Goal: Navigation & Orientation: Find specific page/section

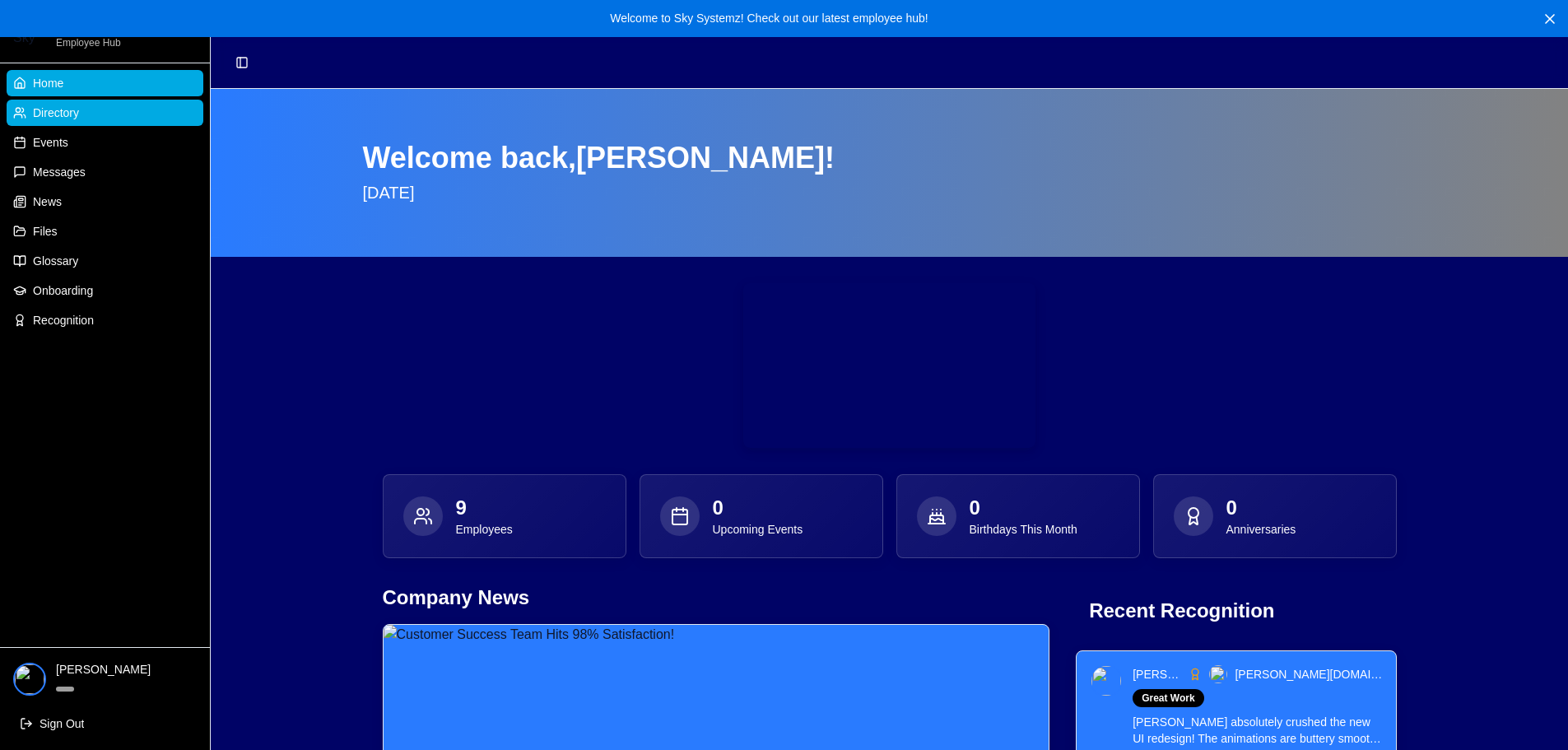
click at [103, 122] on link "Directory" at bounding box center [105, 112] width 196 height 26
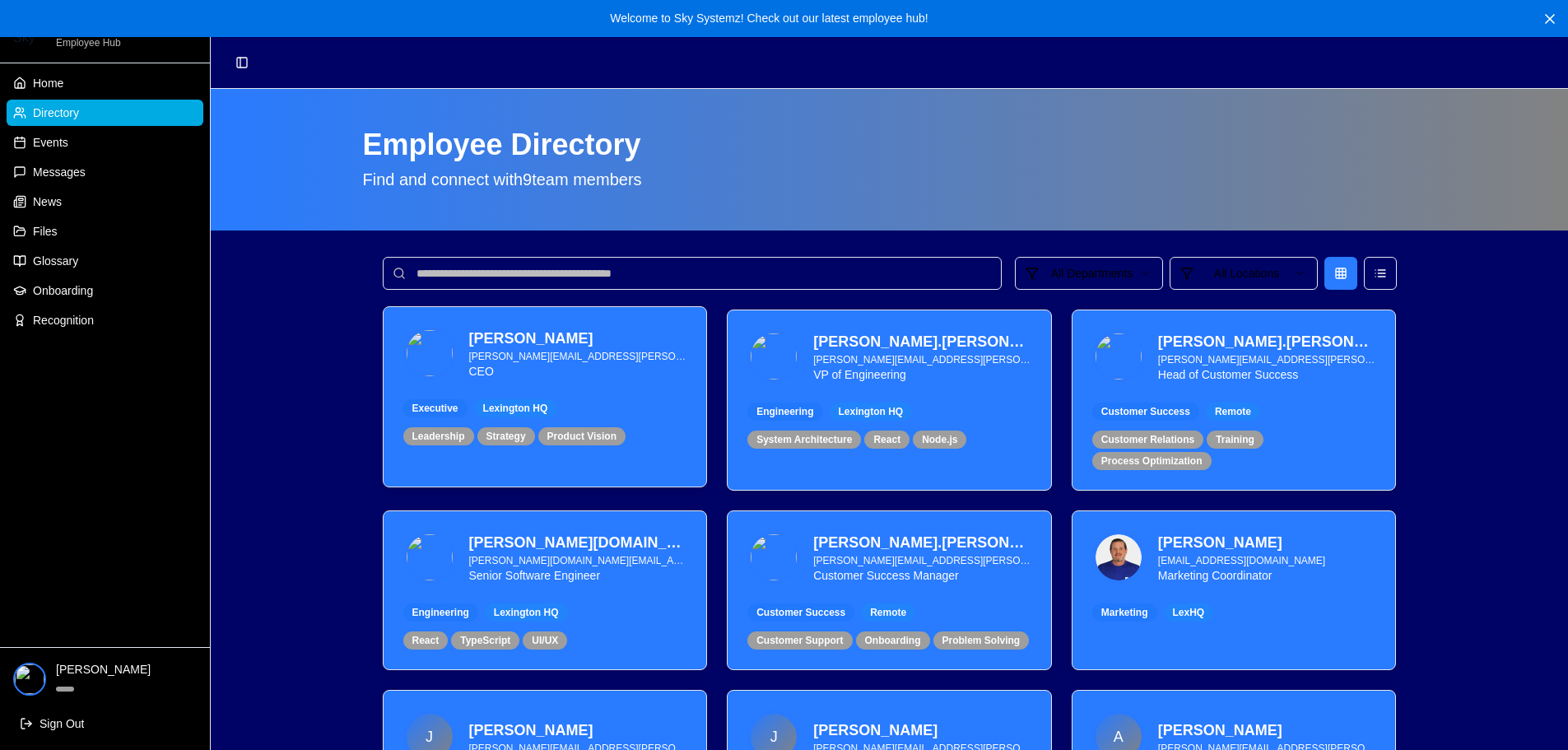
click at [461, 365] on div "[PERSON_NAME] [PERSON_NAME][EMAIL_ADDRESS][PERSON_NAME][DOMAIN_NAME] CEO" at bounding box center [546, 354] width 284 height 53
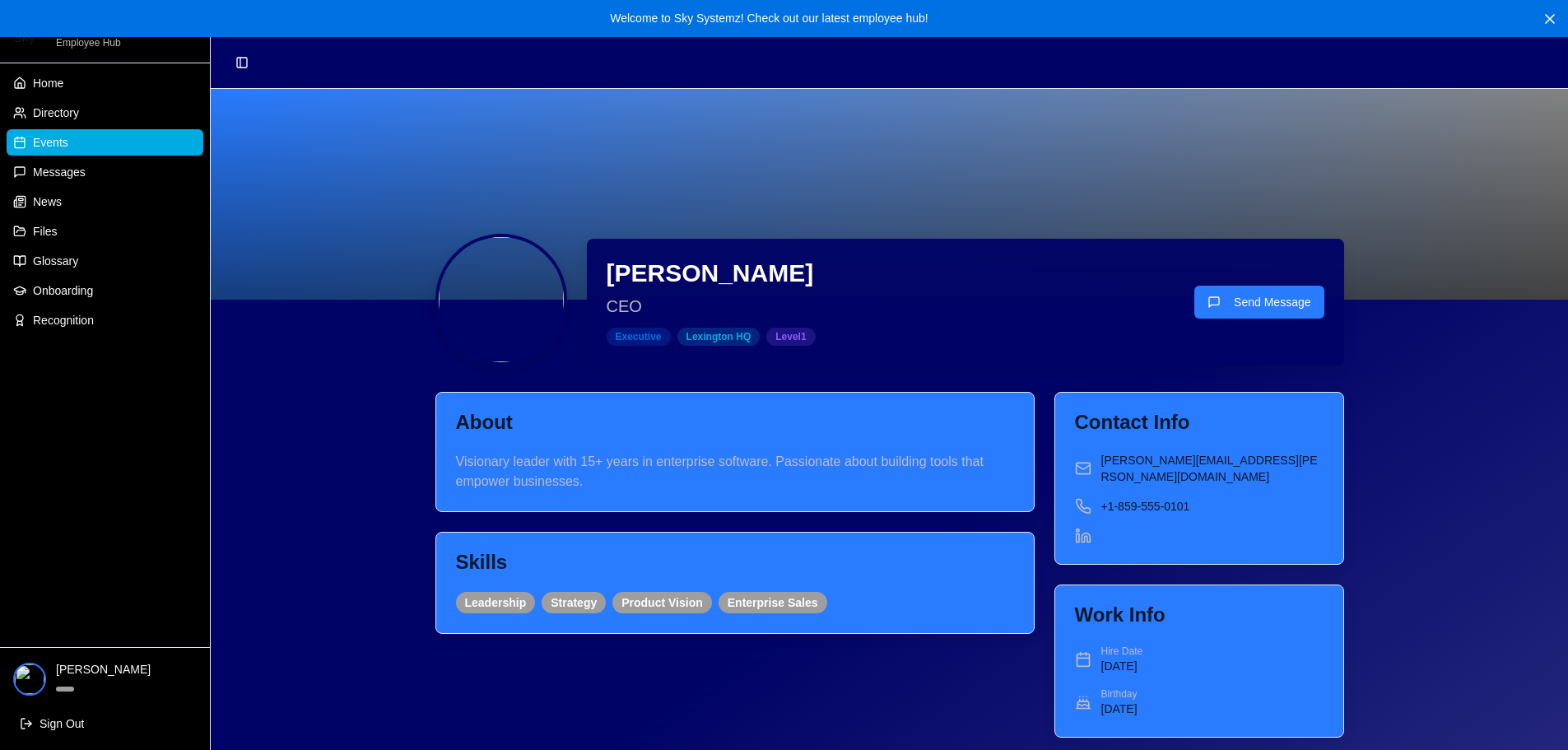
click at [68, 148] on link "Events" at bounding box center [105, 142] width 196 height 26
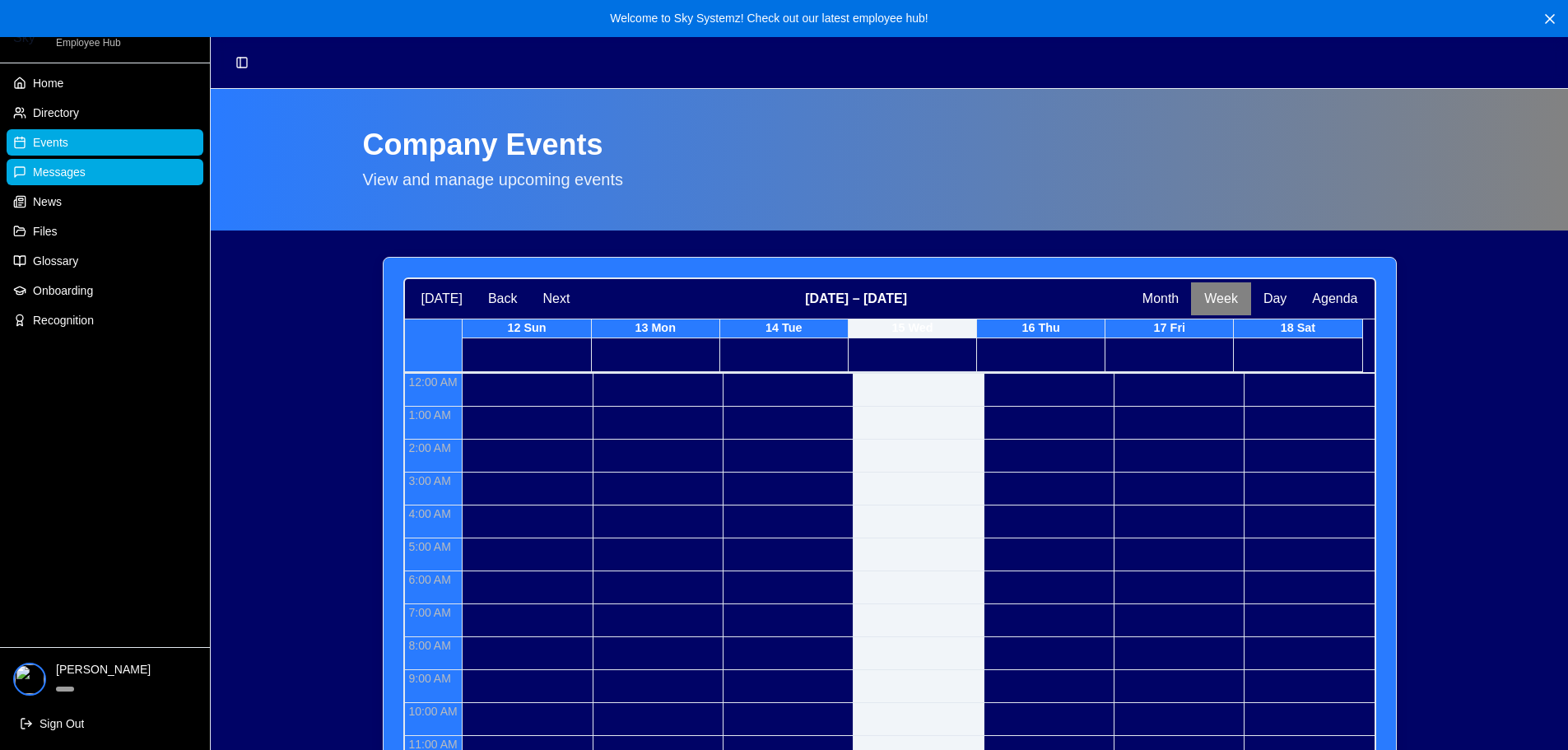
click at [74, 177] on span "Messages" at bounding box center [59, 172] width 53 height 16
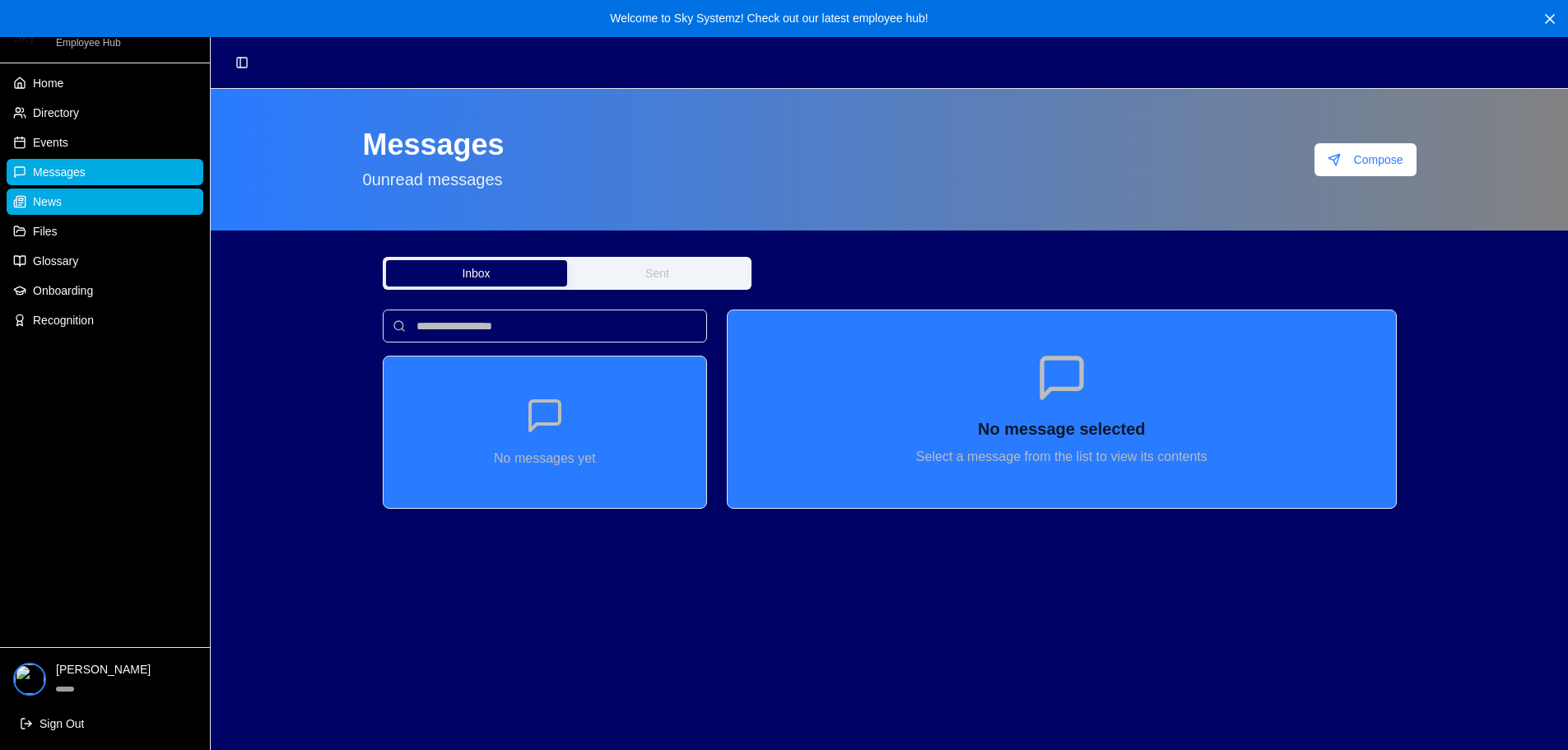
click at [60, 199] on span "News" at bounding box center [48, 202] width 29 height 16
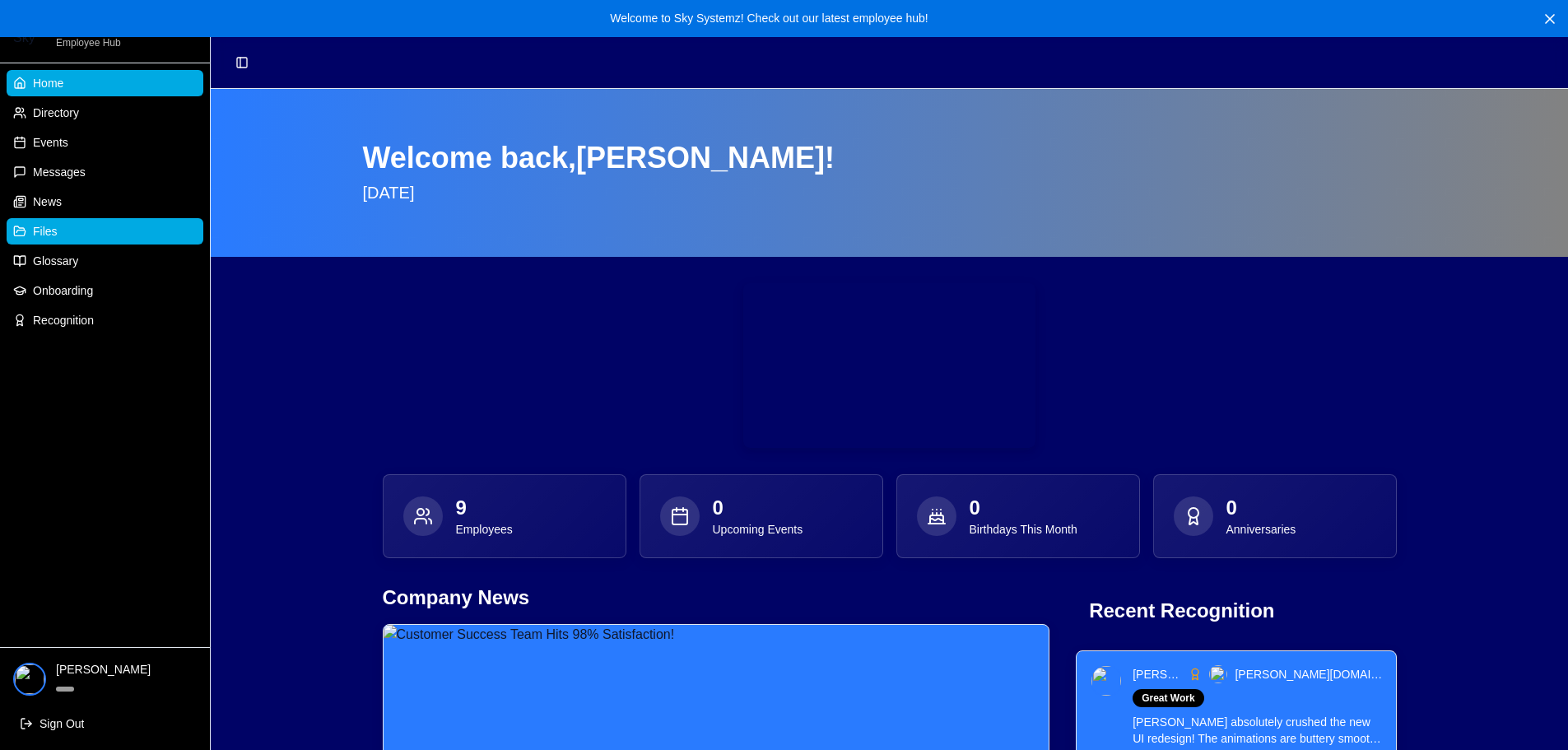
click at [49, 241] on link "Files" at bounding box center [105, 231] width 196 height 26
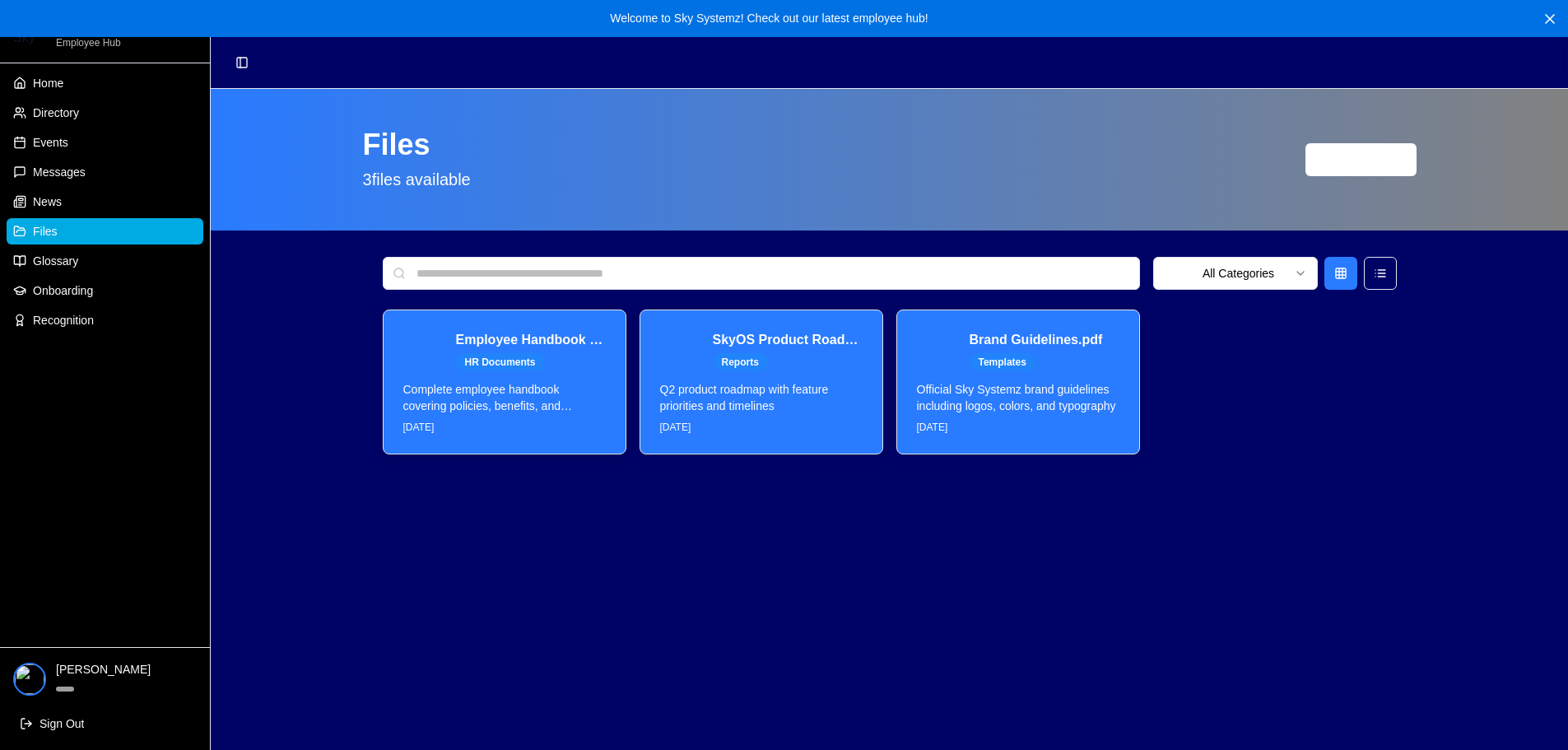
click at [611, 433] on div "Employee Handbook 2025.pdf HR Documents Complete employee handbook covering pol…" at bounding box center [504, 382] width 242 height 144
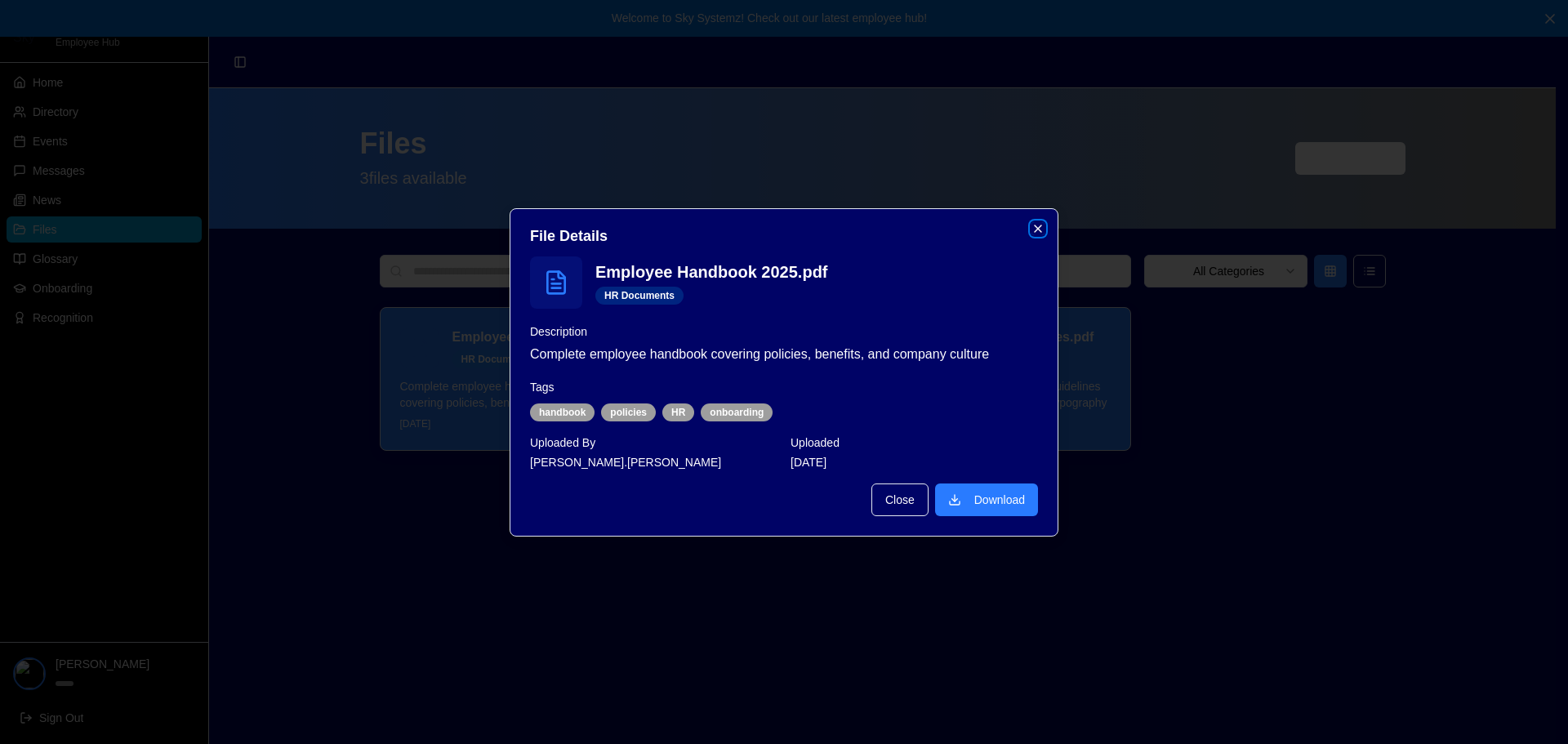
click at [1036, 224] on icon "button" at bounding box center [1037, 228] width 13 height 13
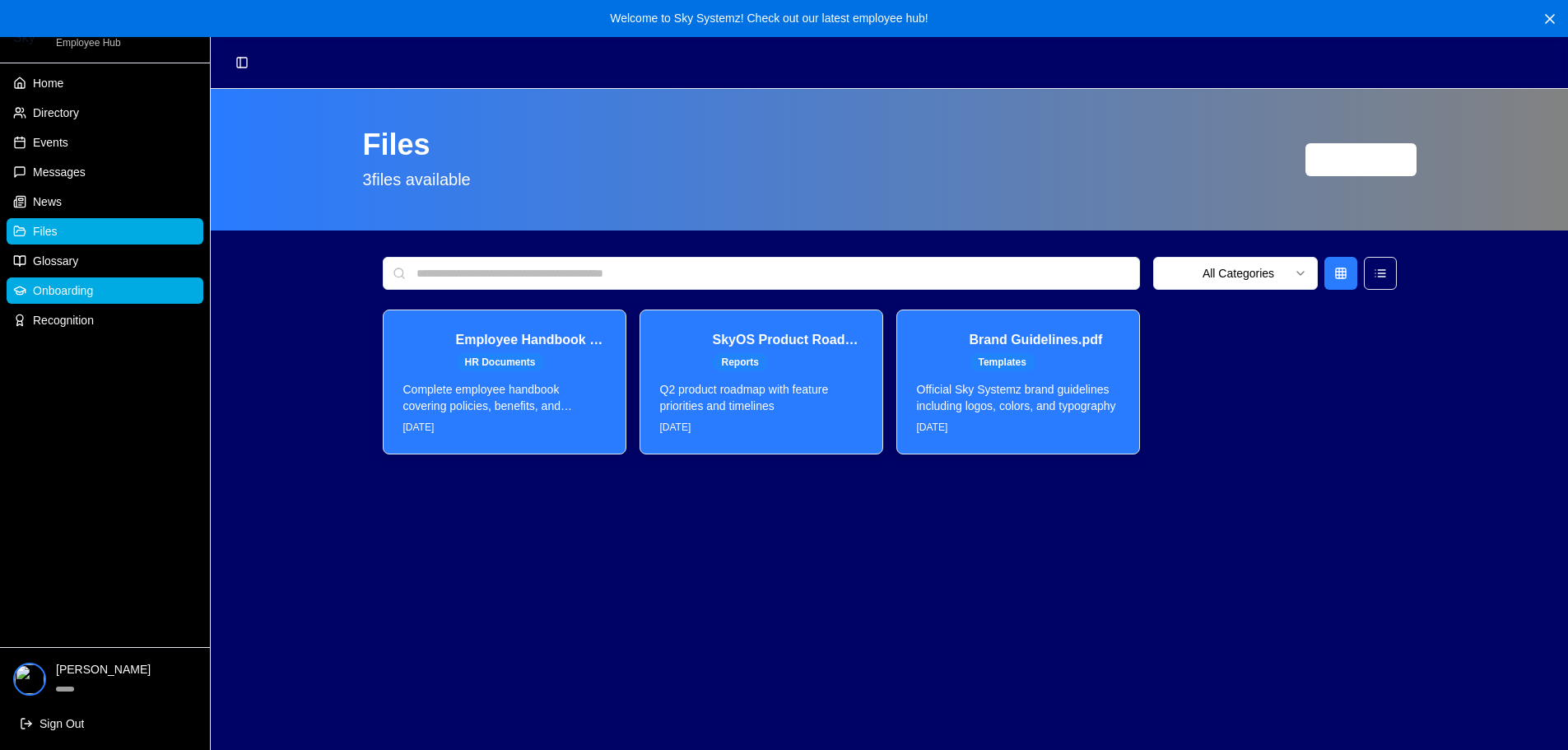
click at [97, 281] on link "Onboarding" at bounding box center [105, 290] width 196 height 26
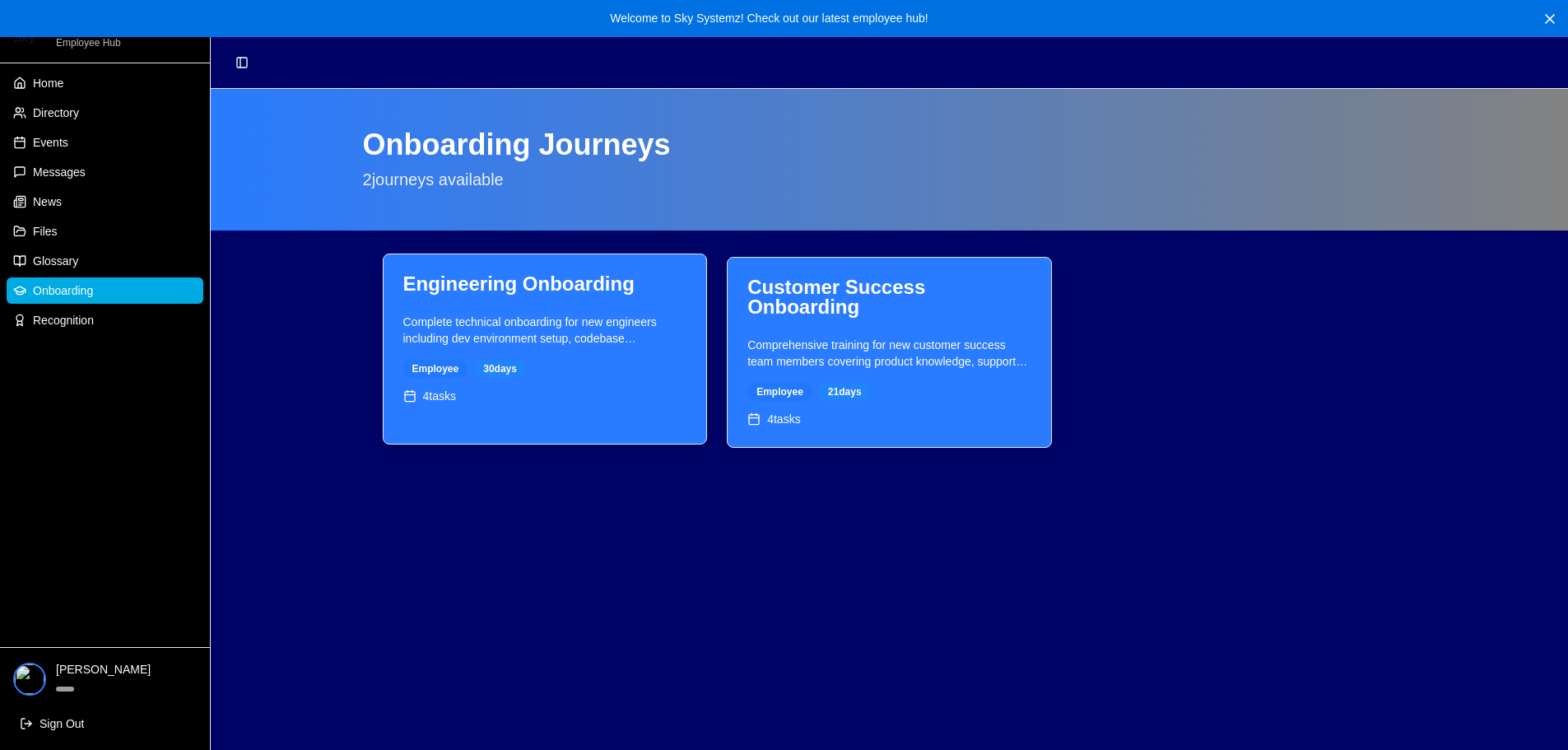
click at [616, 384] on div "Complete technical onboarding for new engineers including dev environment setup…" at bounding box center [545, 369] width 324 height 111
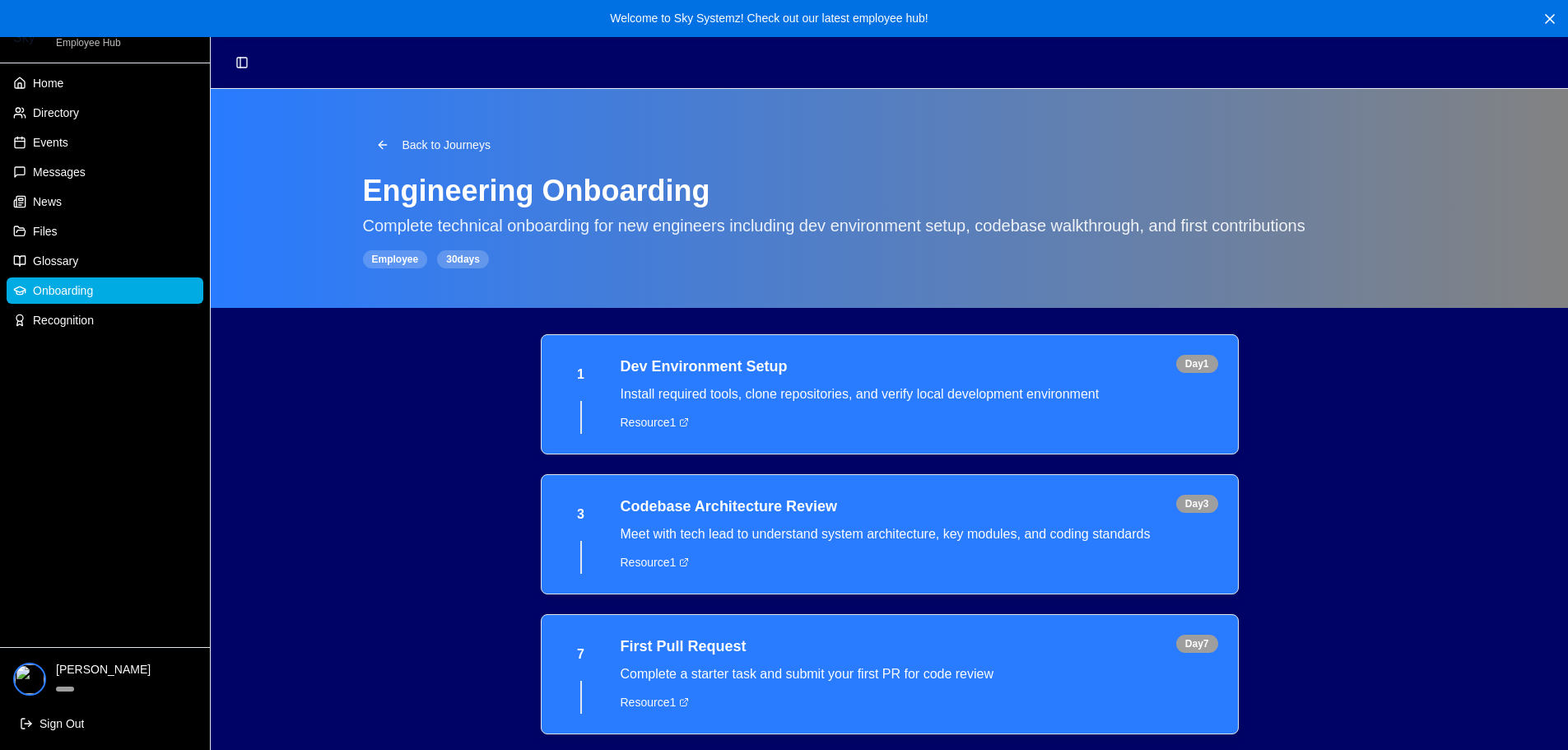
click at [139, 287] on link "Onboarding" at bounding box center [105, 290] width 196 height 26
click at [50, 290] on span "Onboarding" at bounding box center [63, 290] width 60 height 16
click at [107, 319] on link "Recognition" at bounding box center [105, 320] width 196 height 26
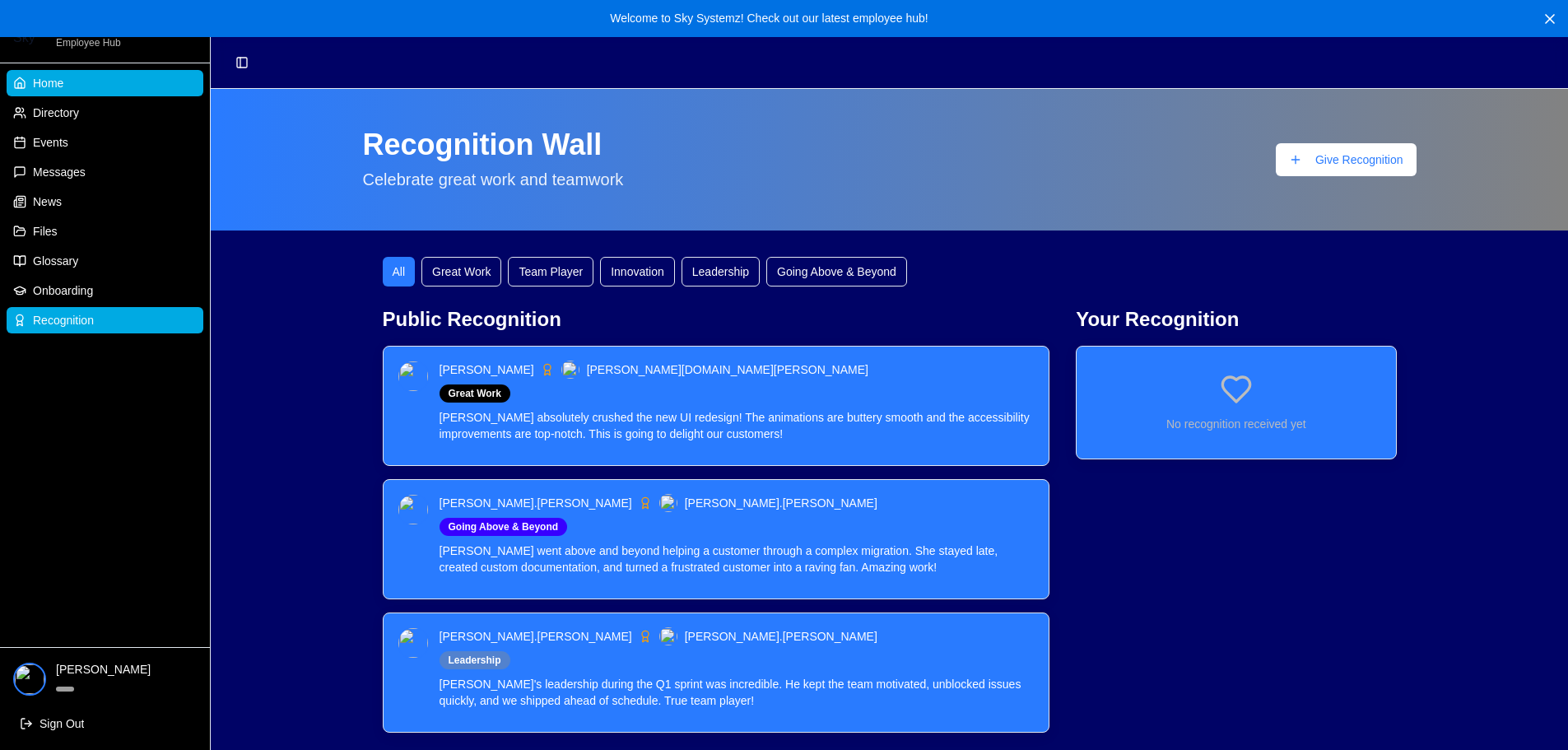
click at [69, 81] on link "Home" at bounding box center [105, 82] width 196 height 26
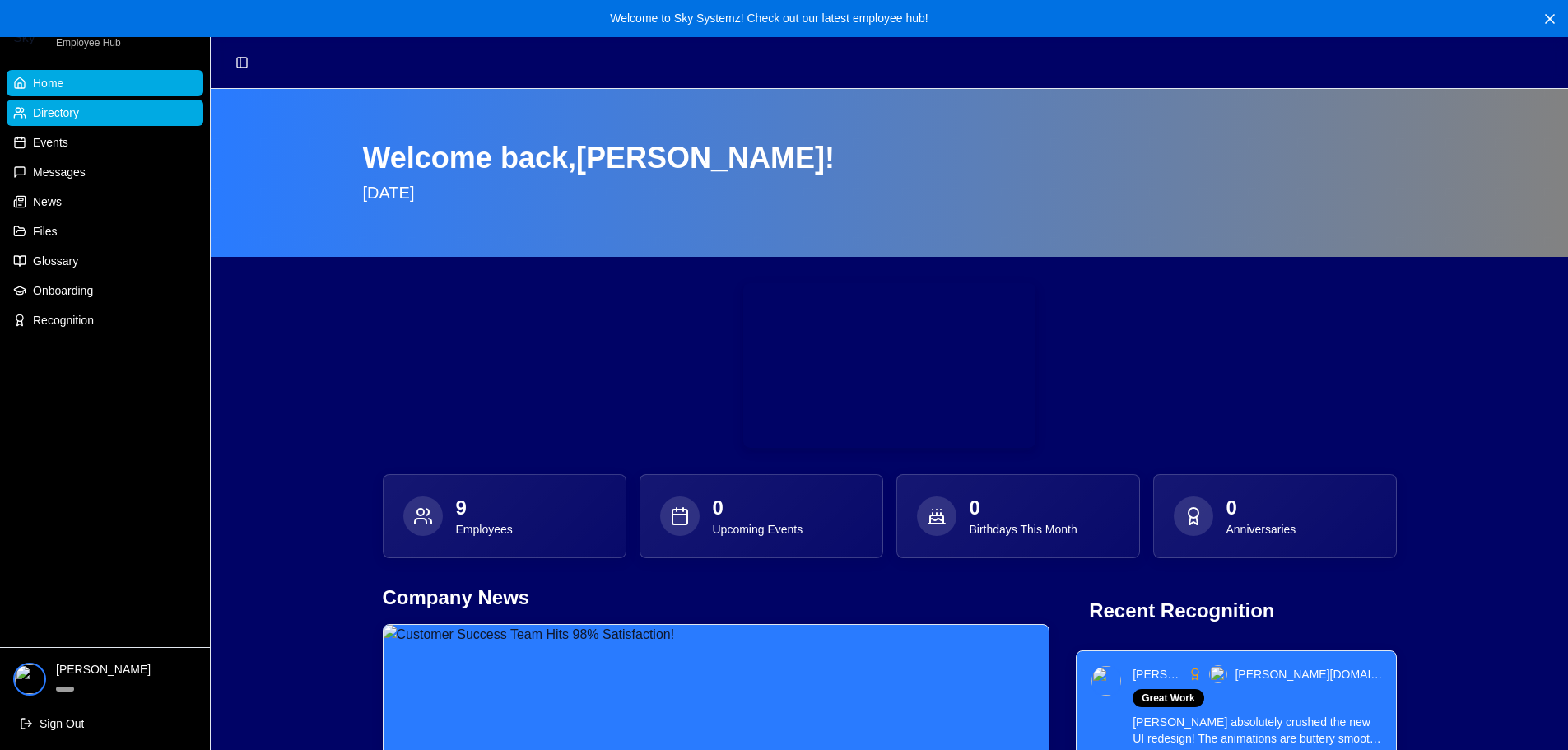
click at [78, 106] on span "Directory" at bounding box center [56, 112] width 46 height 16
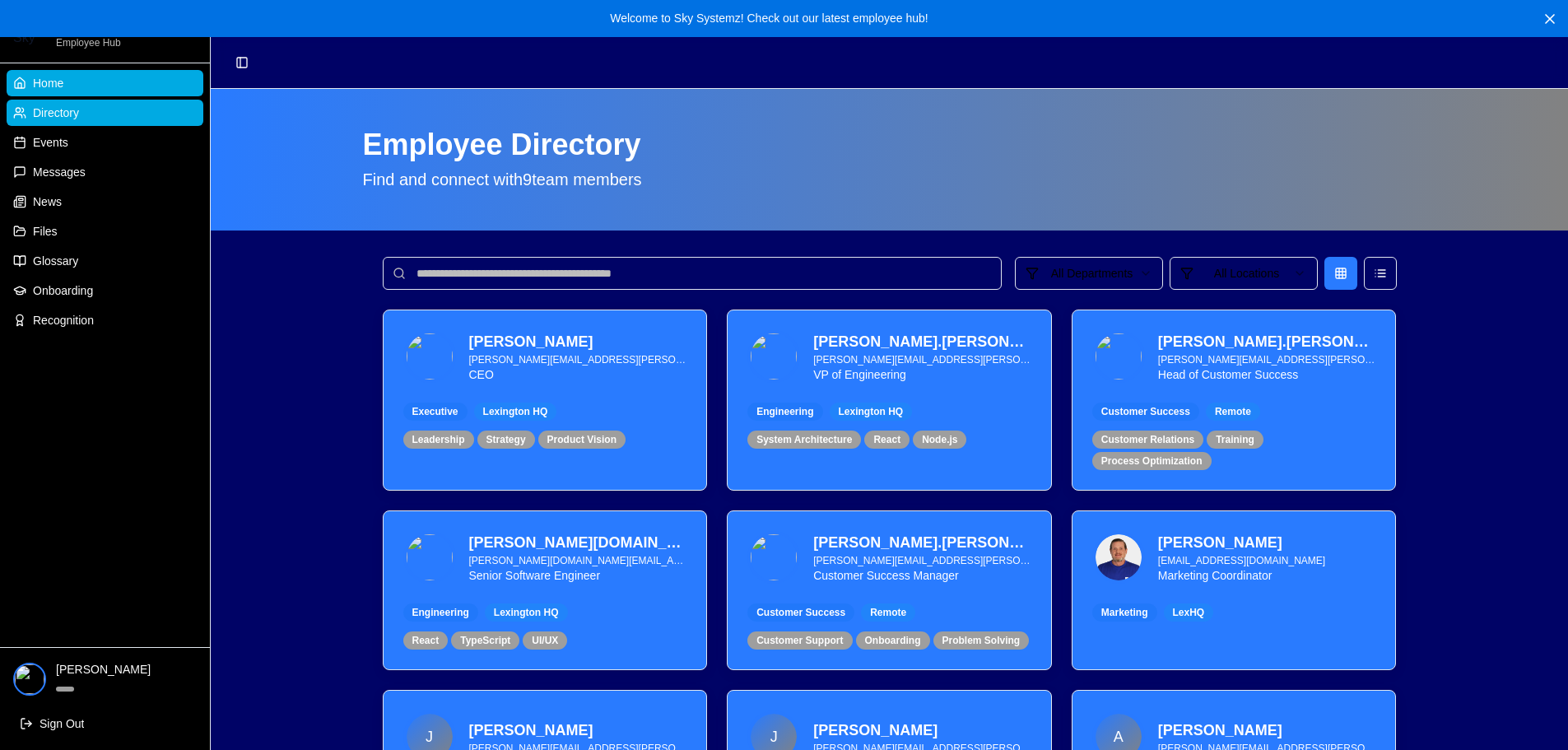
click at [77, 83] on link "Home" at bounding box center [105, 82] width 196 height 26
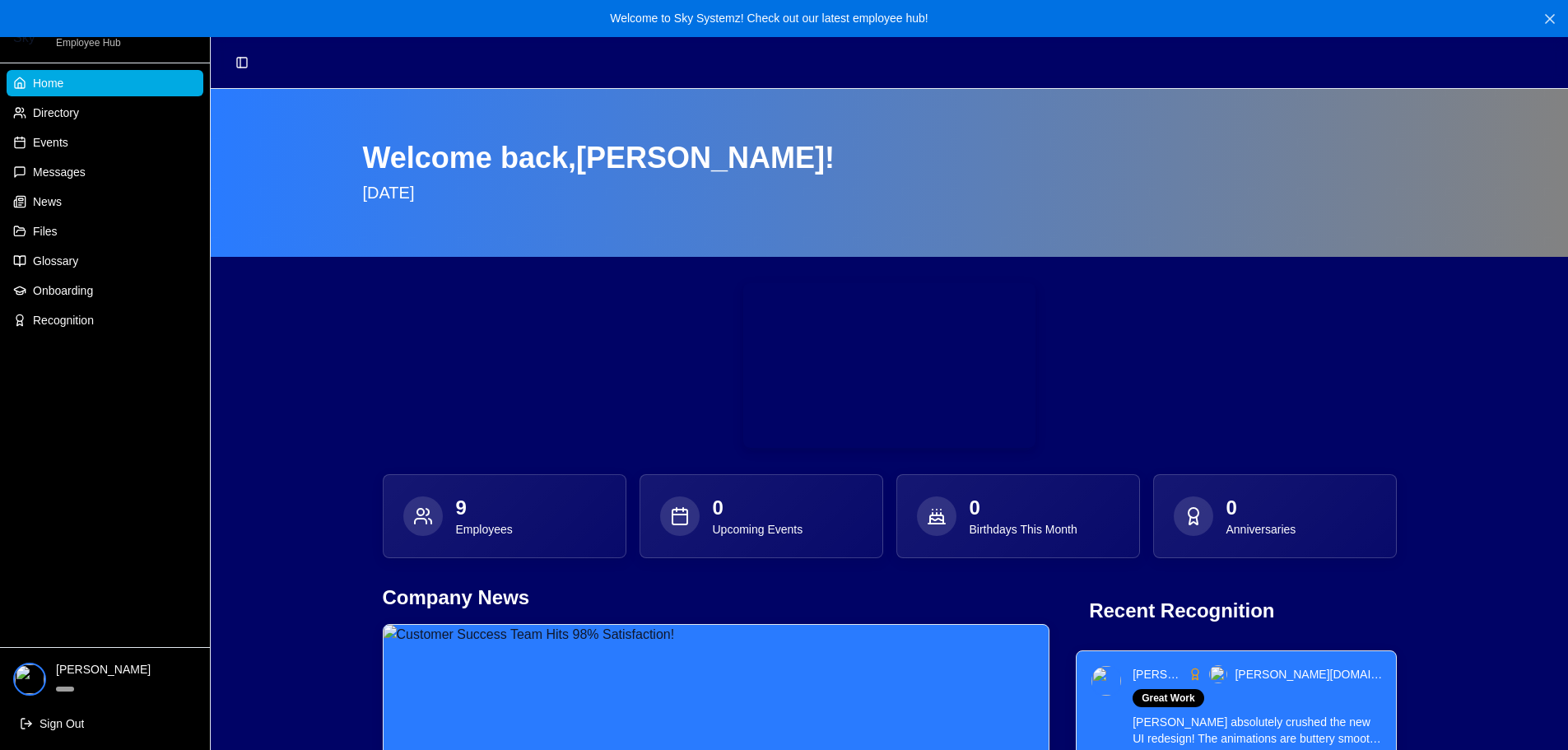
click at [1552, 19] on icon at bounding box center [1549, 19] width 16 height 16
click at [70, 200] on link "News" at bounding box center [105, 202] width 196 height 26
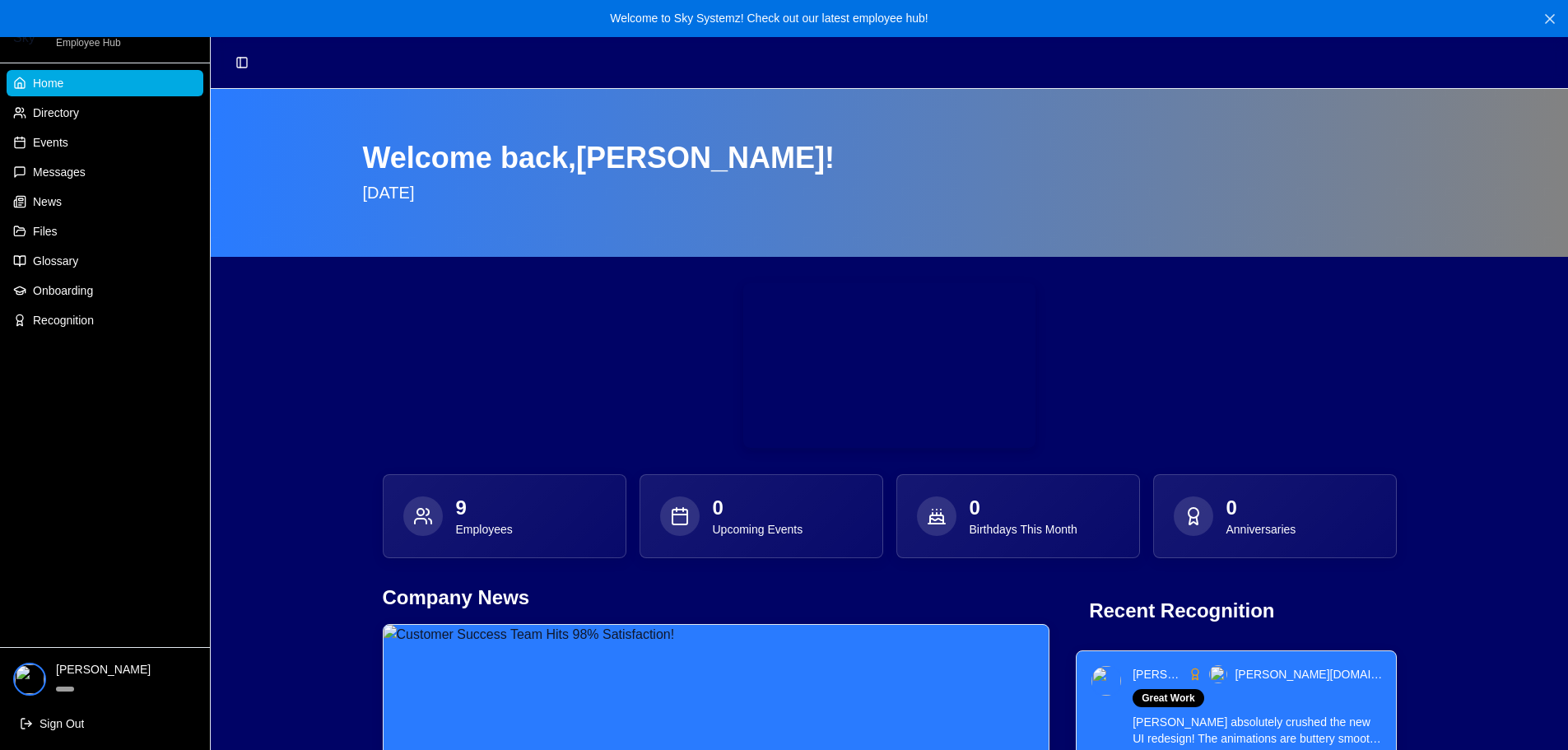
click at [1553, 22] on icon at bounding box center [1549, 19] width 16 height 16
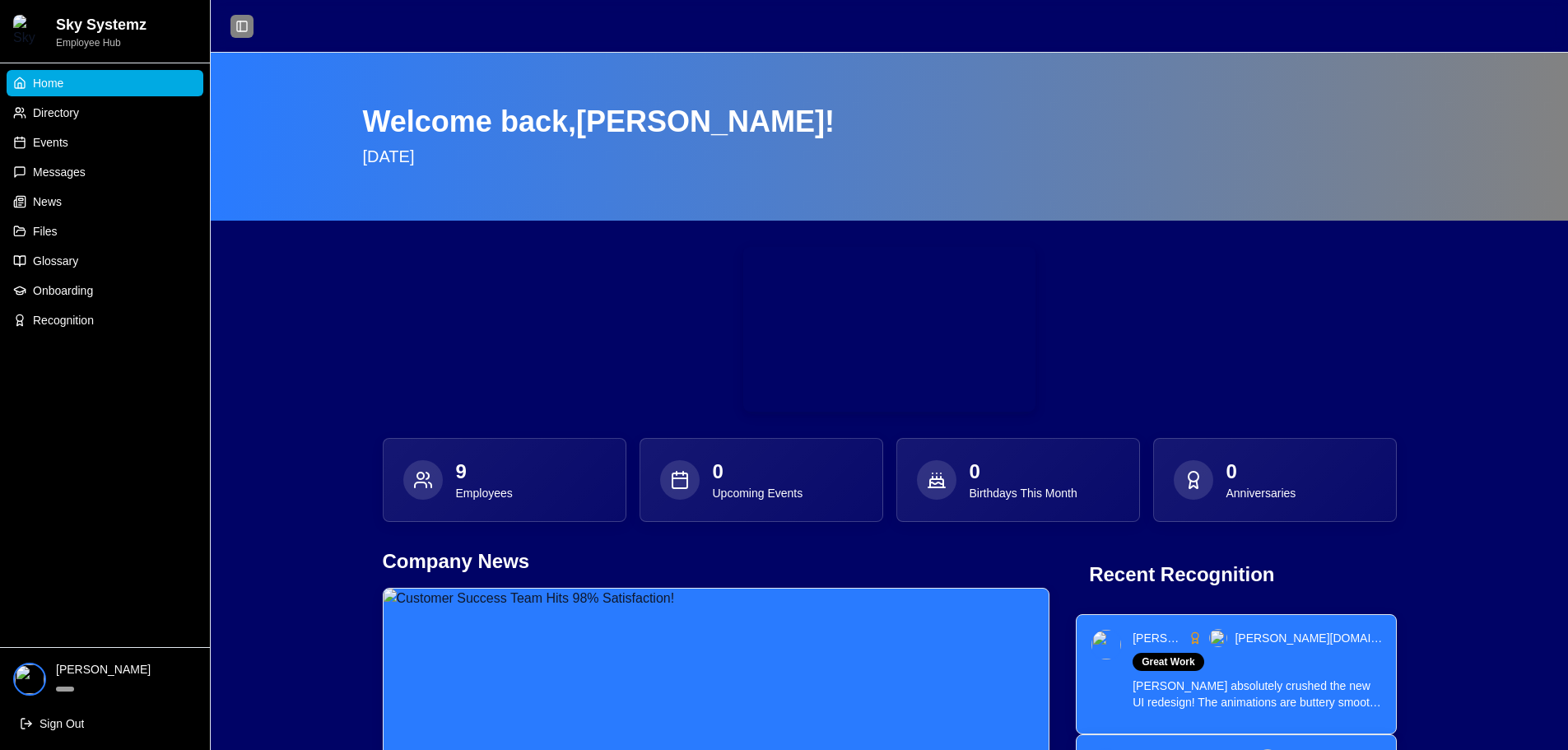
click at [246, 31] on button "Toggle Sidebar" at bounding box center [241, 26] width 23 height 23
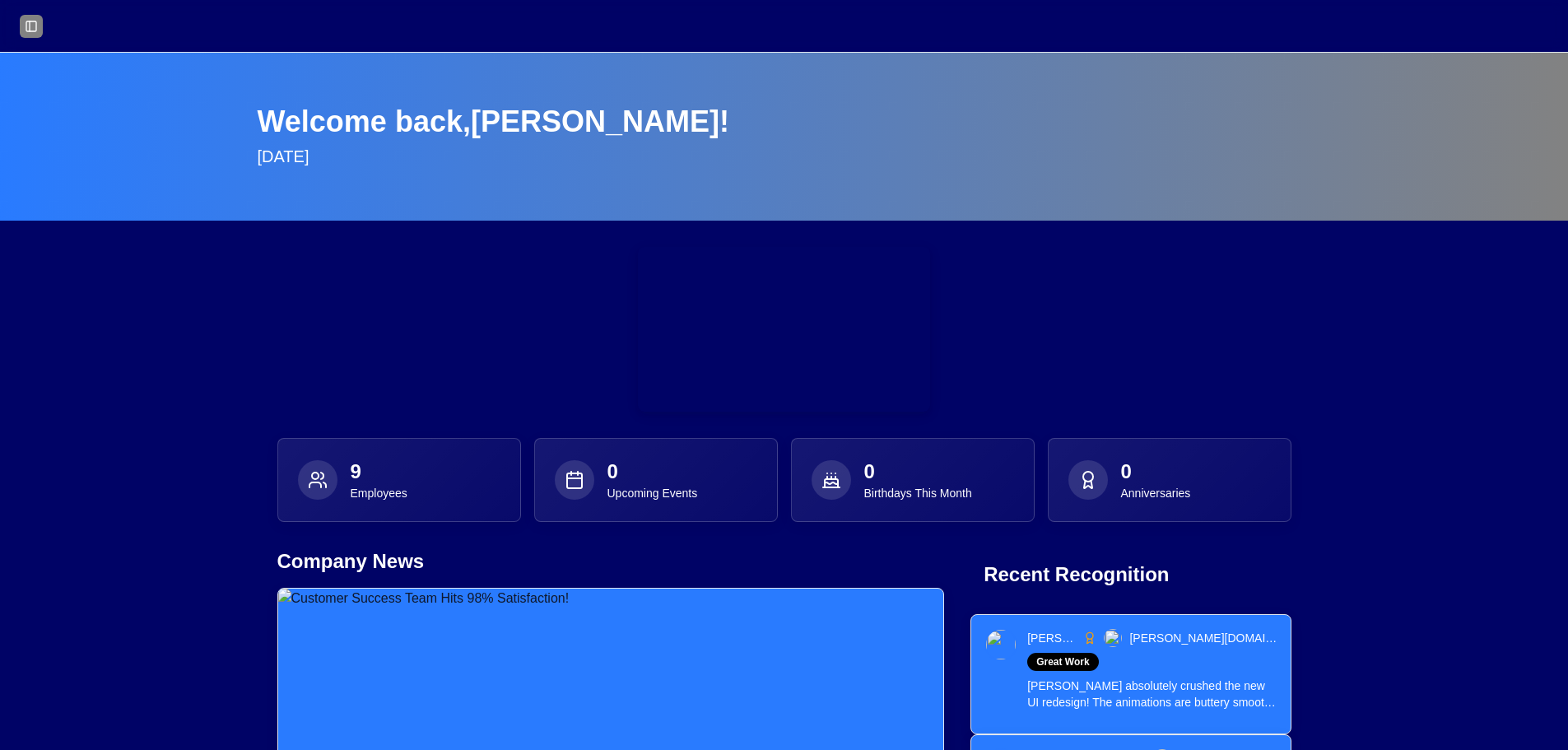
click at [34, 23] on button "Toggle Sidebar" at bounding box center [31, 26] width 23 height 23
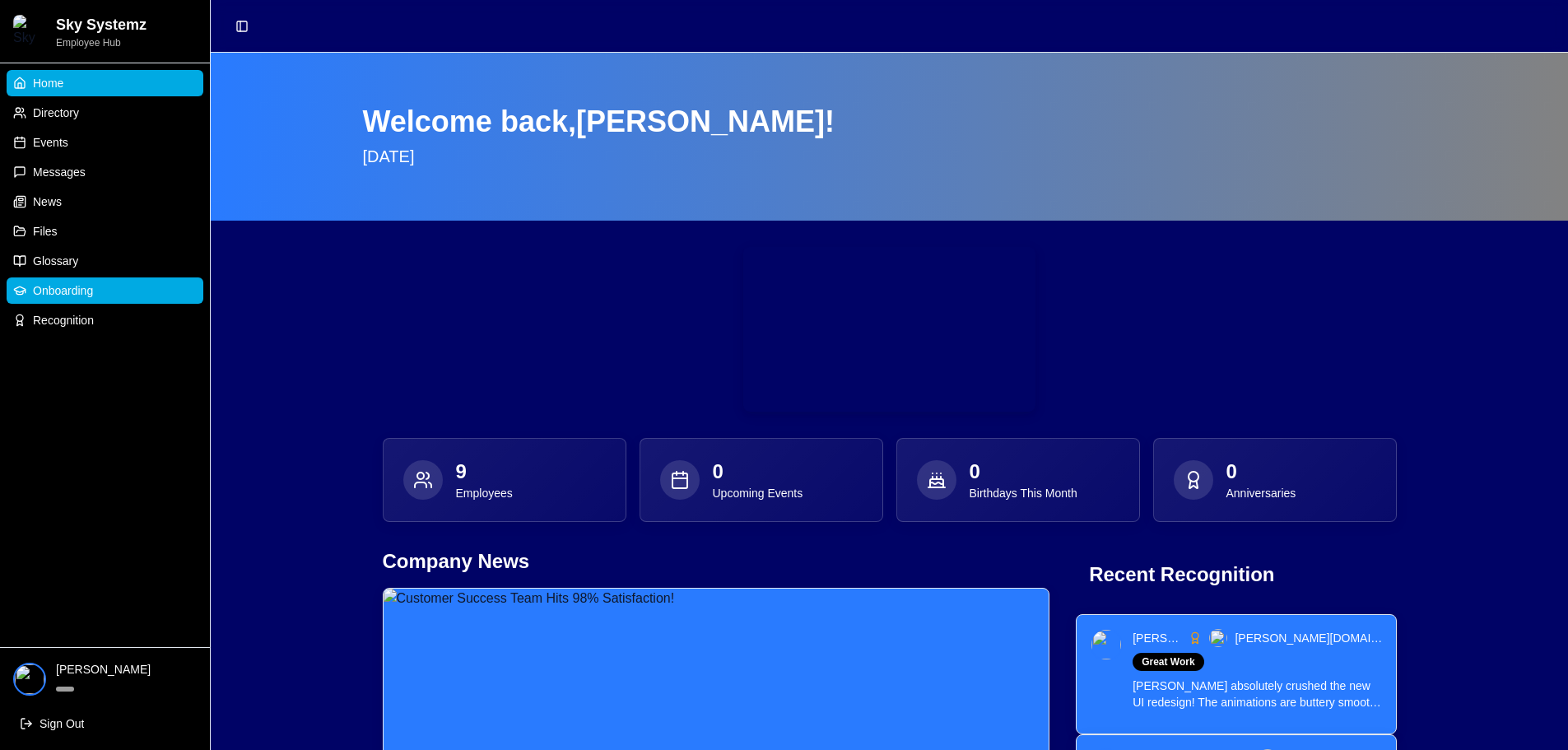
click at [105, 298] on link "Onboarding" at bounding box center [105, 290] width 196 height 26
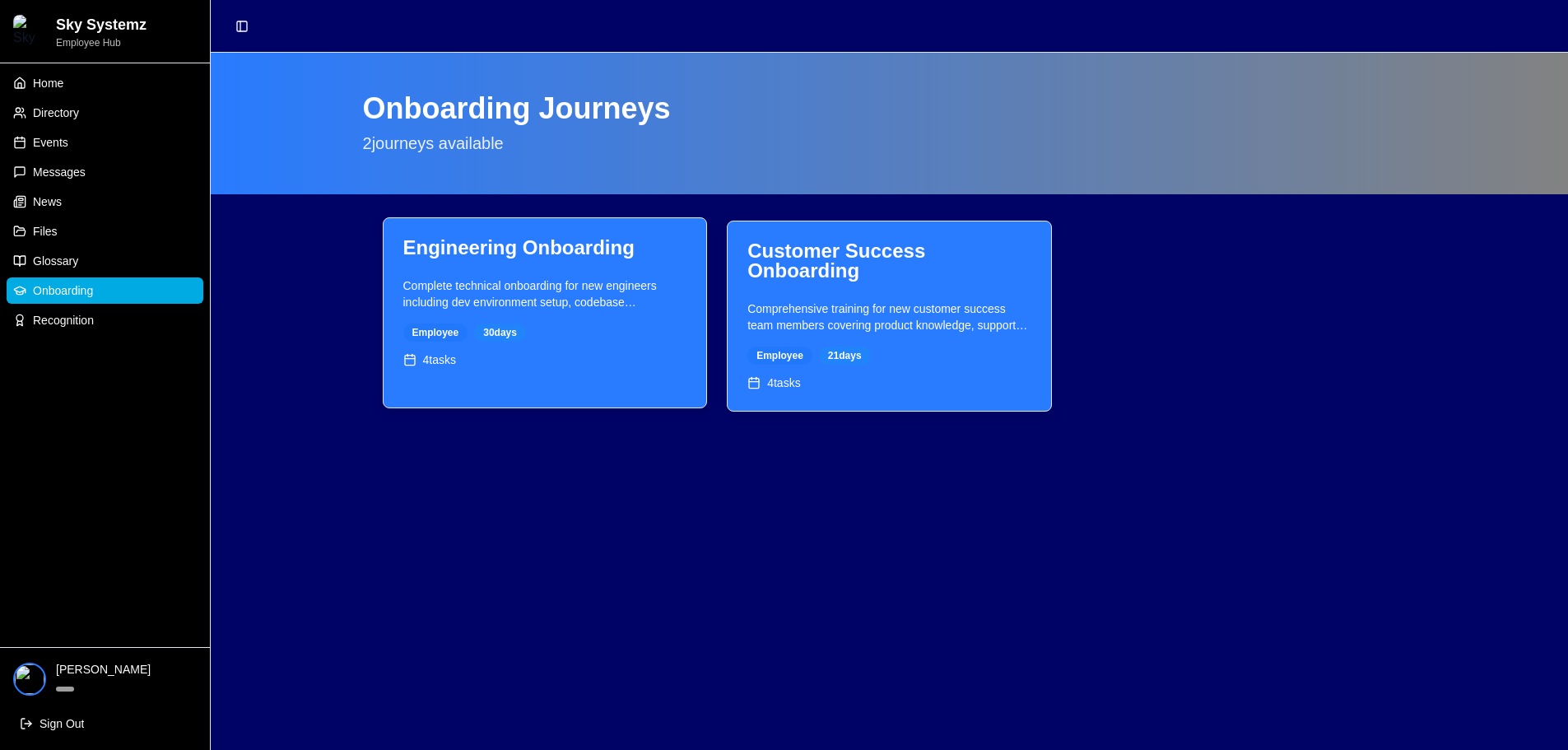
click at [643, 337] on div "Employee 30 days" at bounding box center [546, 332] width 284 height 18
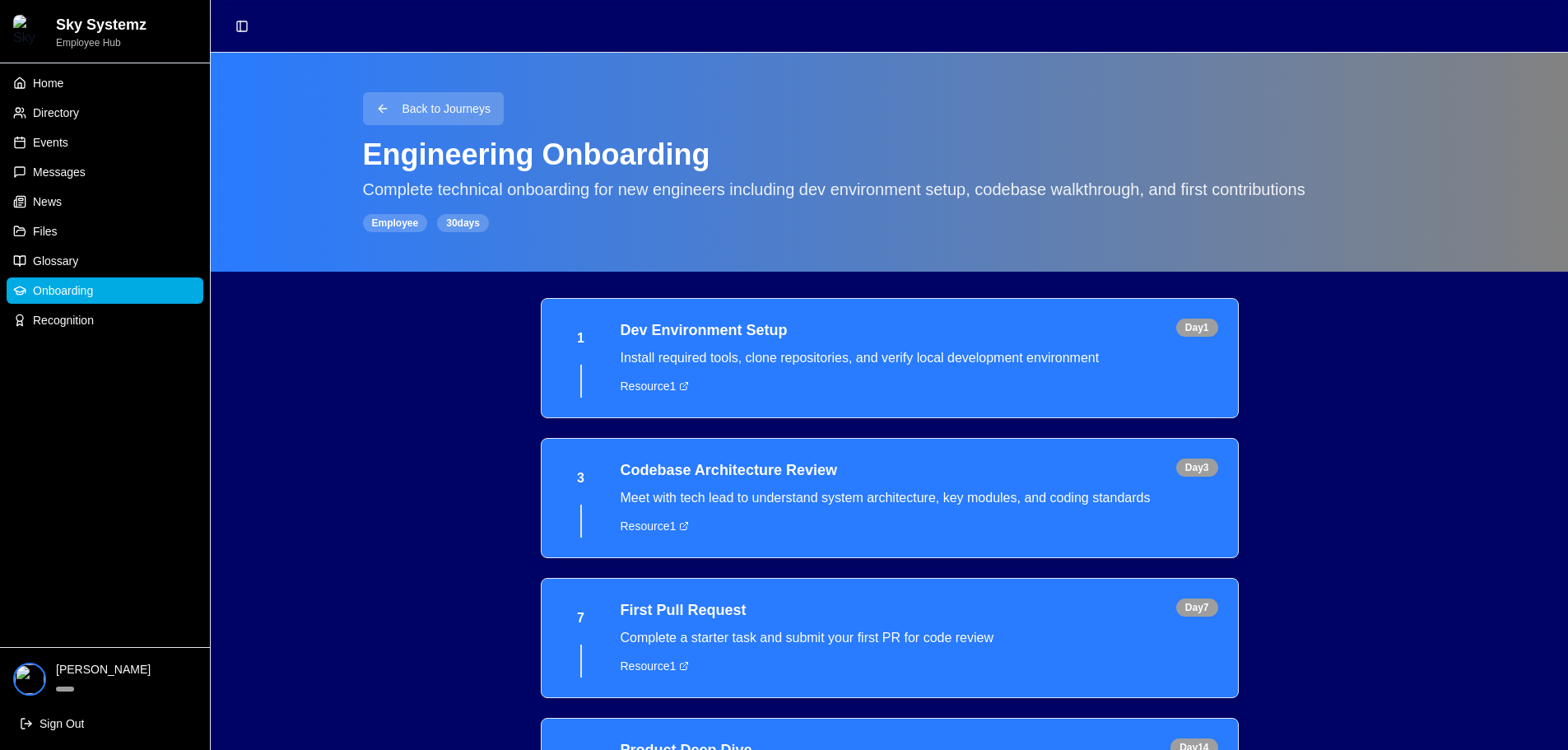
click at [433, 108] on button "Back to Journeys" at bounding box center [433, 108] width 141 height 33
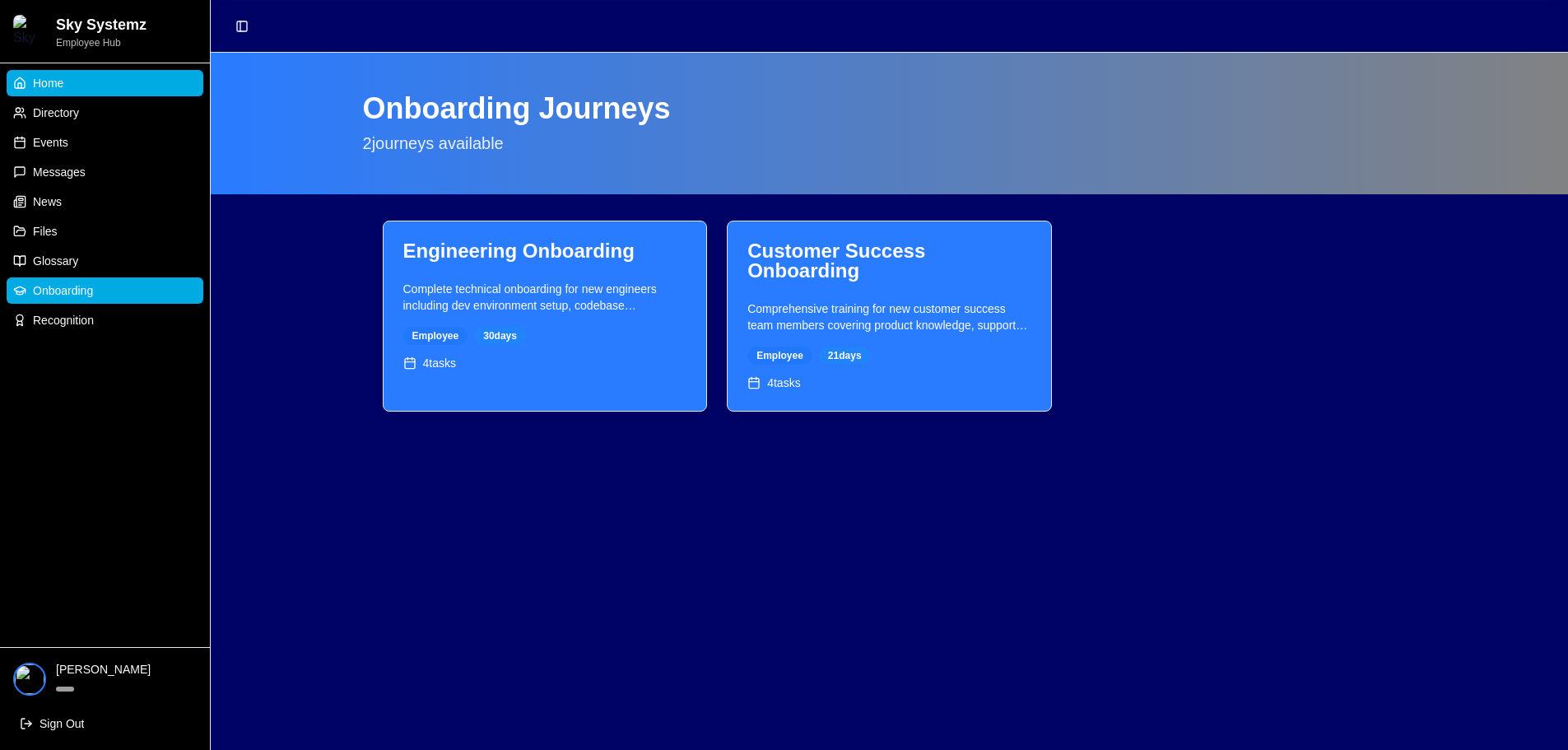
click at [93, 88] on link "Home" at bounding box center [105, 82] width 196 height 26
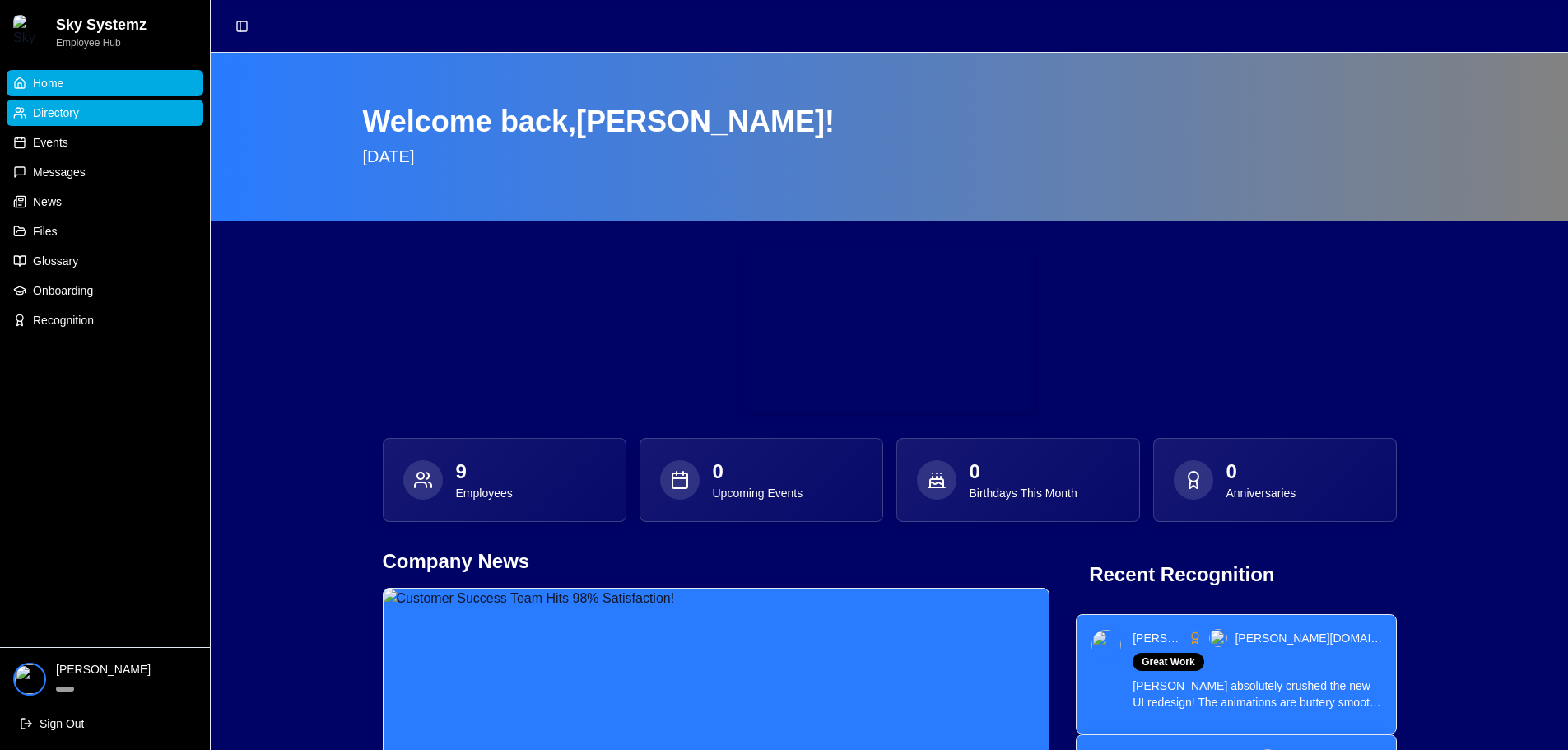
click at [79, 116] on span "Directory" at bounding box center [56, 112] width 46 height 16
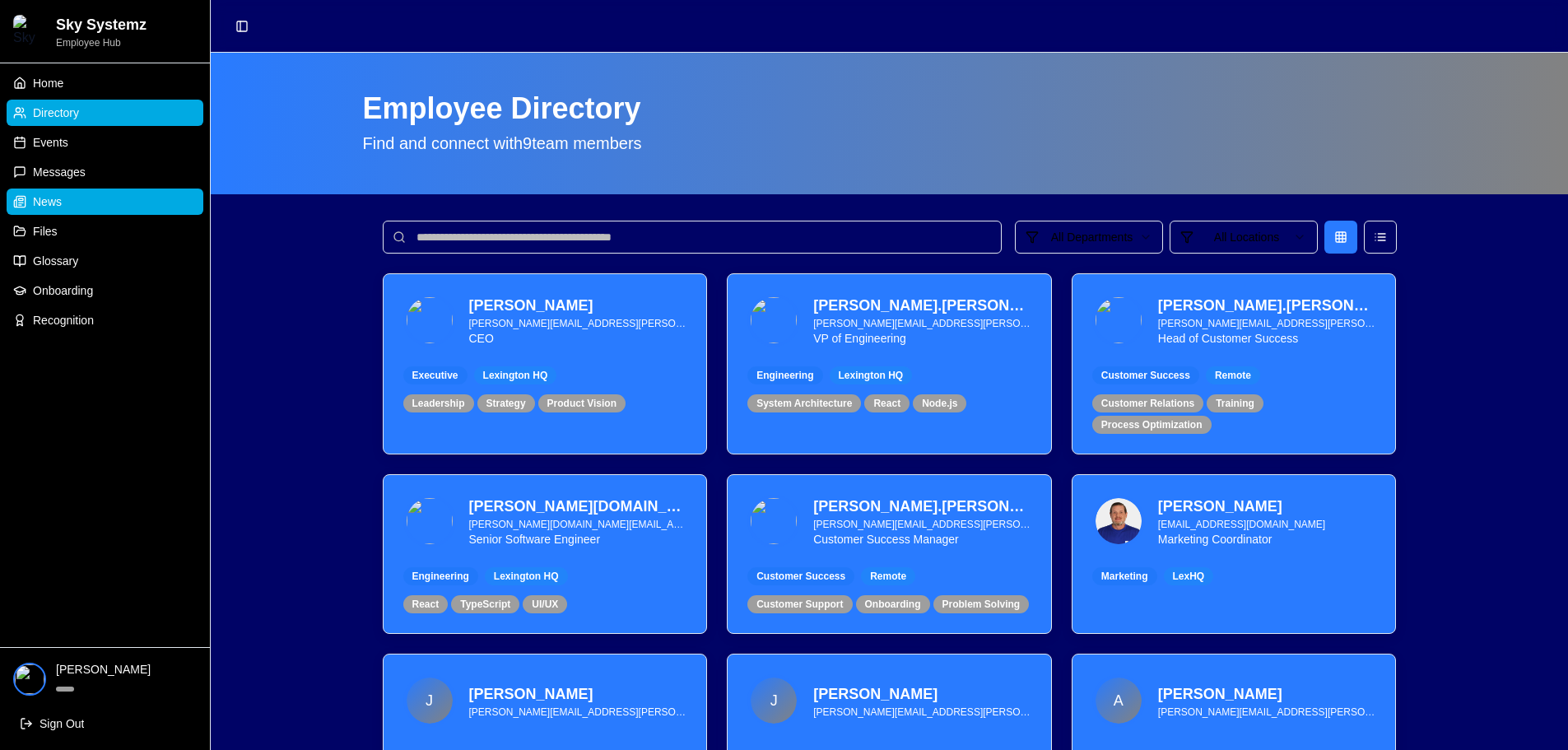
click at [65, 200] on link "News" at bounding box center [105, 202] width 196 height 26
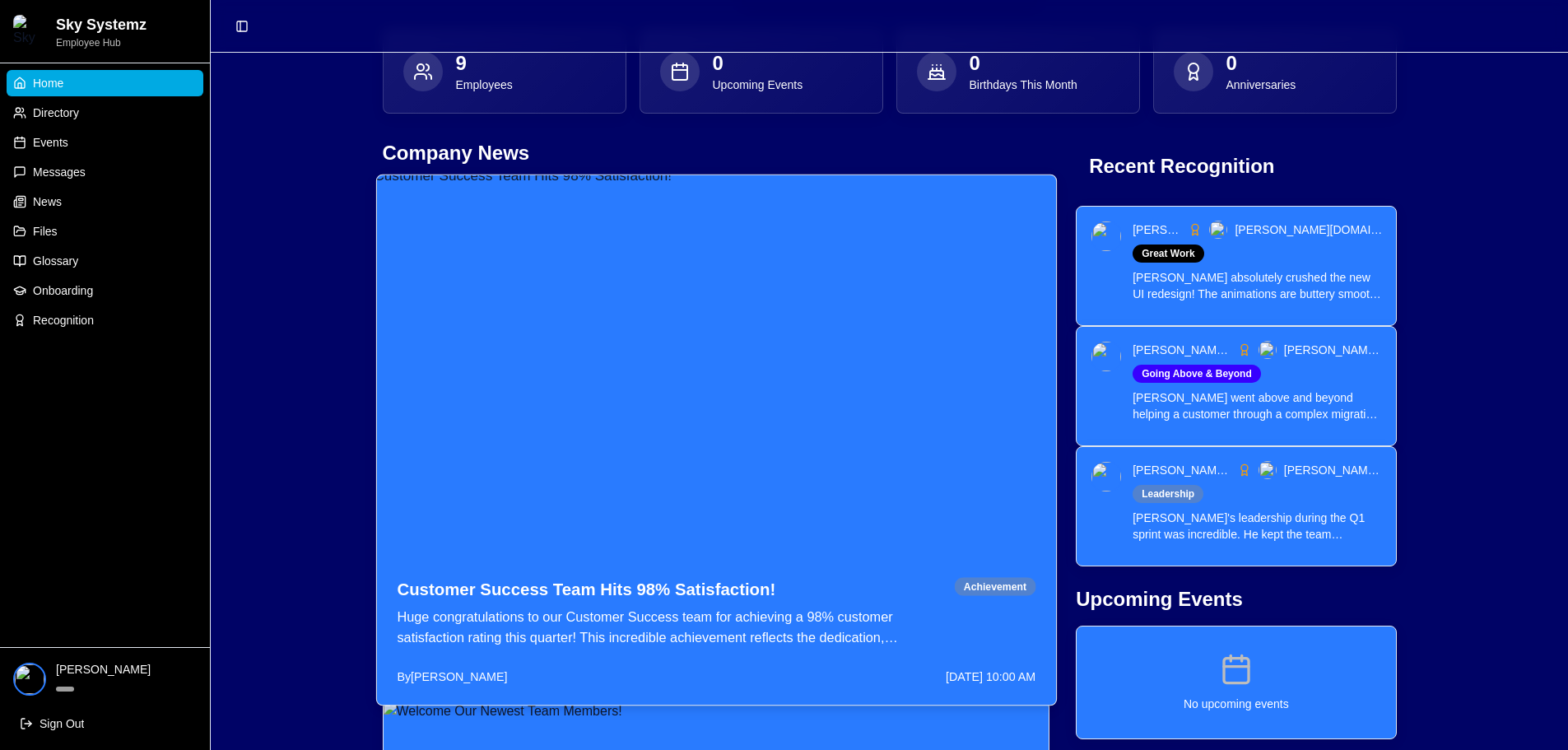
click at [464, 431] on img at bounding box center [716, 366] width 713 height 401
